Goal: Register for event/course

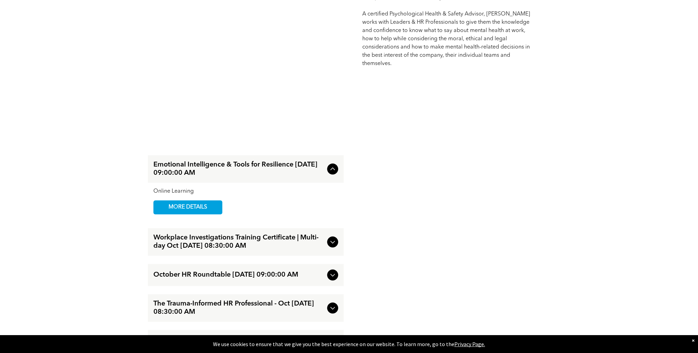
scroll to position [827, 0]
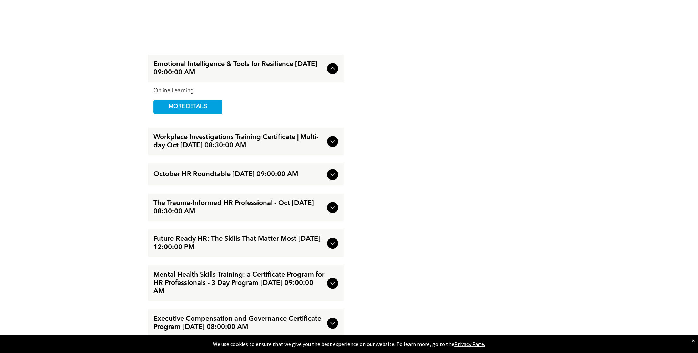
click at [330, 206] on icon at bounding box center [332, 208] width 8 height 8
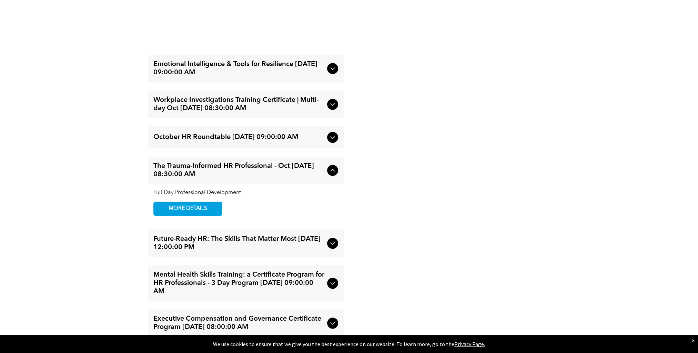
click at [191, 211] on span "MORE DETAILS" at bounding box center [188, 208] width 54 height 13
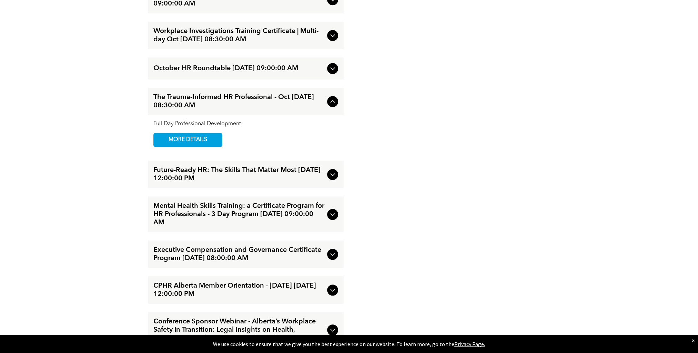
scroll to position [930, 0]
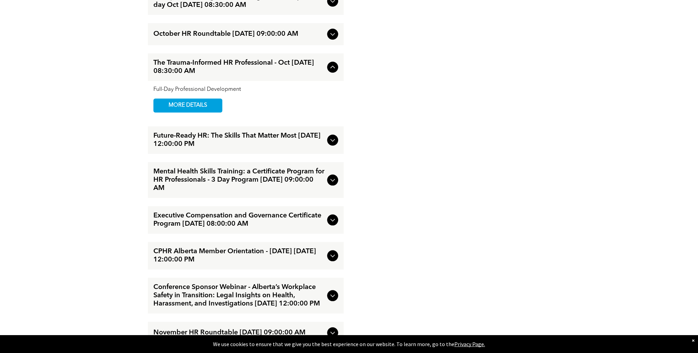
click at [333, 66] on icon at bounding box center [332, 67] width 4 height 3
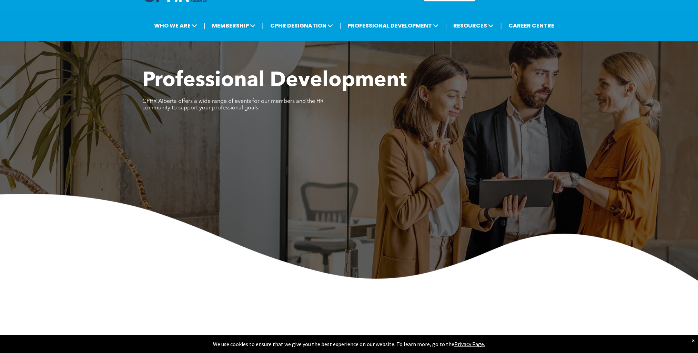
scroll to position [0, 0]
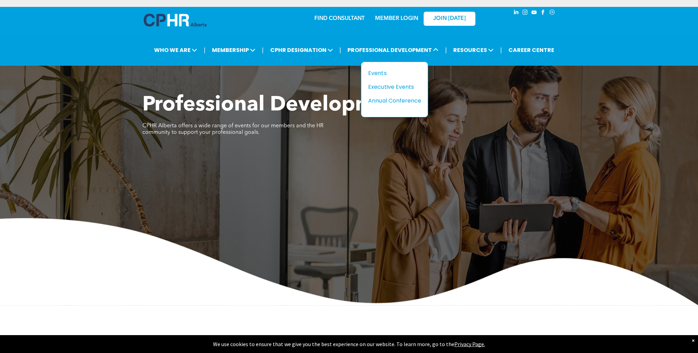
click at [382, 72] on div "Events" at bounding box center [392, 73] width 48 height 9
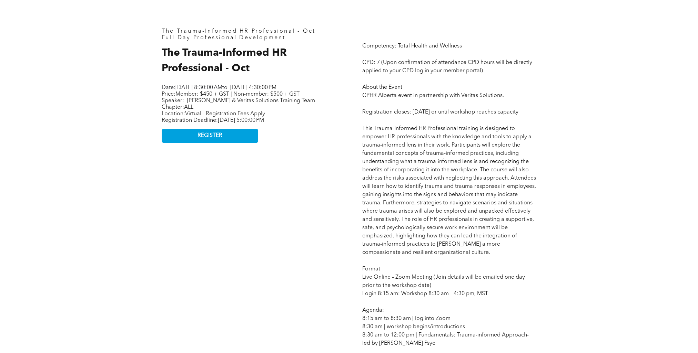
scroll to position [344, 0]
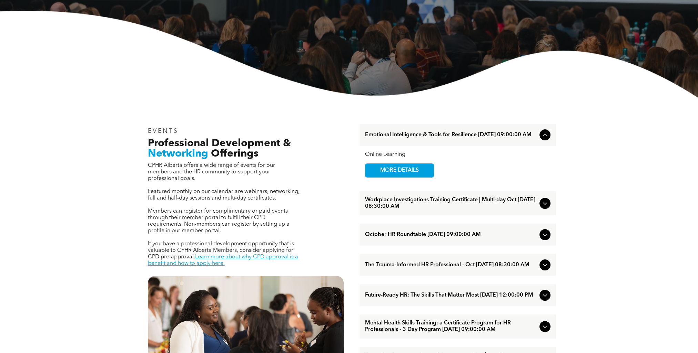
scroll to position [145, 0]
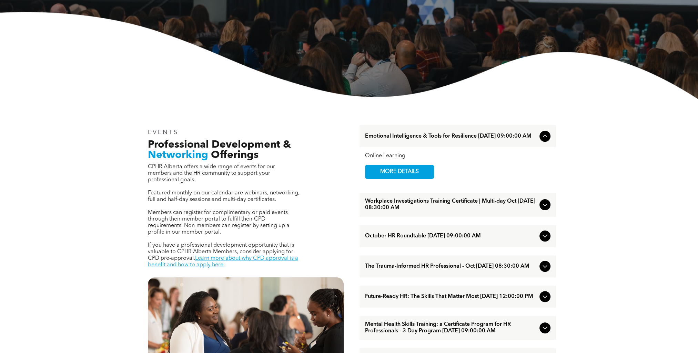
click at [416, 174] on span "MORE DETAILS" at bounding box center [399, 171] width 54 height 13
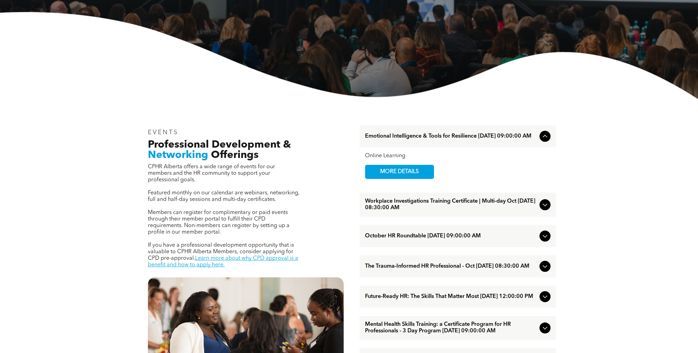
scroll to position [0, 0]
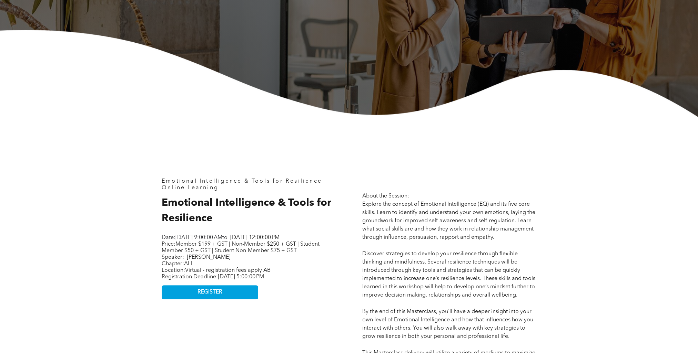
scroll to position [103, 0]
